Goal: Find specific page/section: Find specific page/section

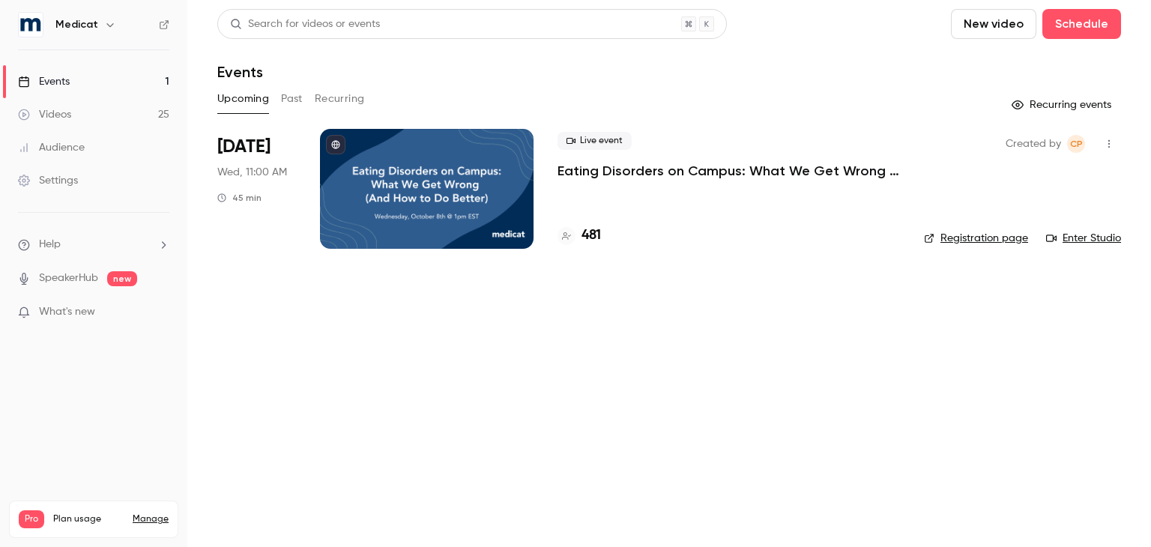
click at [1092, 235] on link "Enter Studio" at bounding box center [1083, 238] width 75 height 15
click at [1085, 241] on link "Enter Studio" at bounding box center [1083, 238] width 75 height 15
click at [1094, 238] on link "Enter Studio" at bounding box center [1083, 238] width 75 height 15
click at [1035, 420] on main "Search for videos or events New video Schedule Events Upcoming Past Recurring R…" at bounding box center [669, 273] width 964 height 547
click at [657, 413] on main "Search for videos or events New video Schedule Events Upcoming Past Recurring R…" at bounding box center [669, 273] width 964 height 547
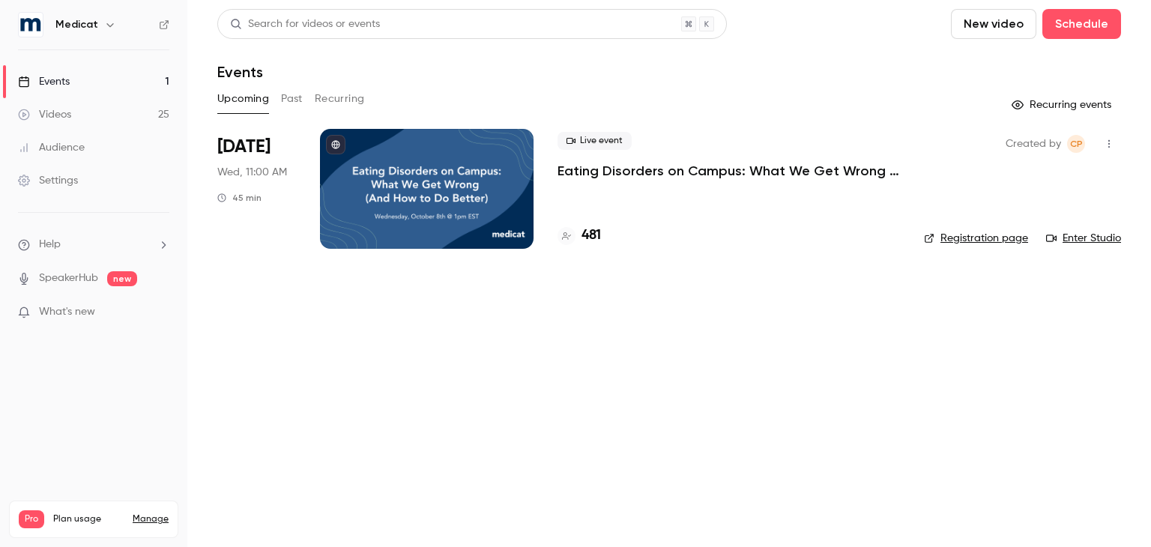
click at [1079, 231] on link "Enter Studio" at bounding box center [1083, 238] width 75 height 15
